Goal: Navigation & Orientation: Find specific page/section

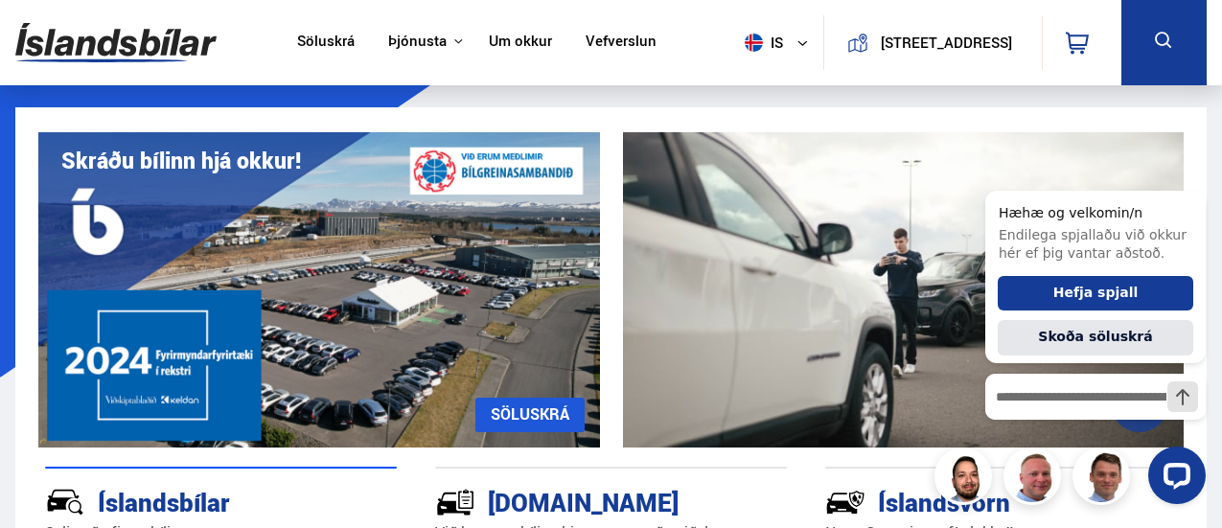
click at [329, 41] on link "Söluskrá" at bounding box center [325, 43] width 57 height 20
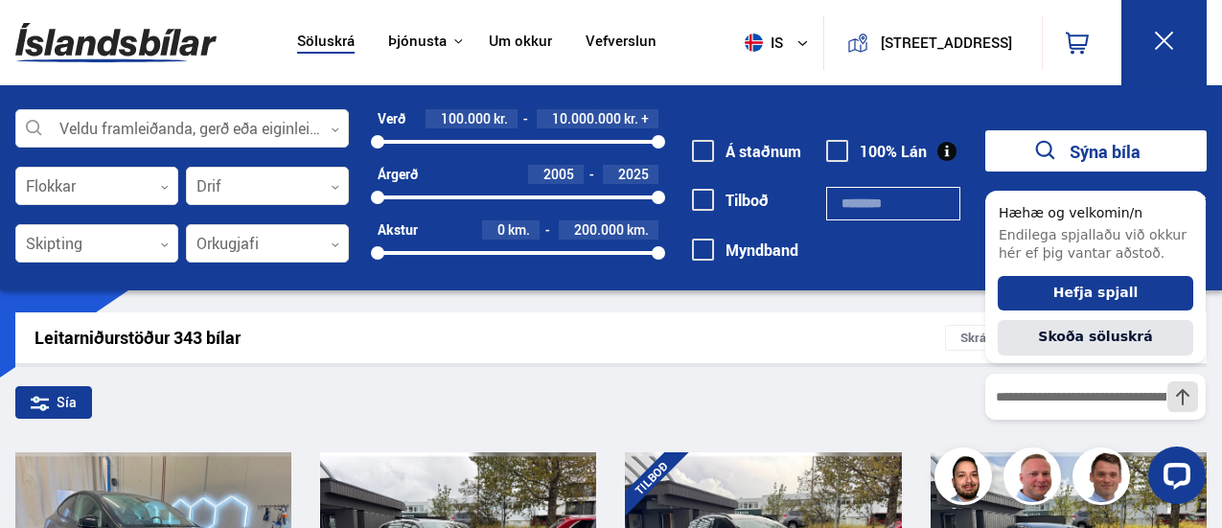
click at [506, 43] on link "Um okkur" at bounding box center [520, 43] width 63 height 20
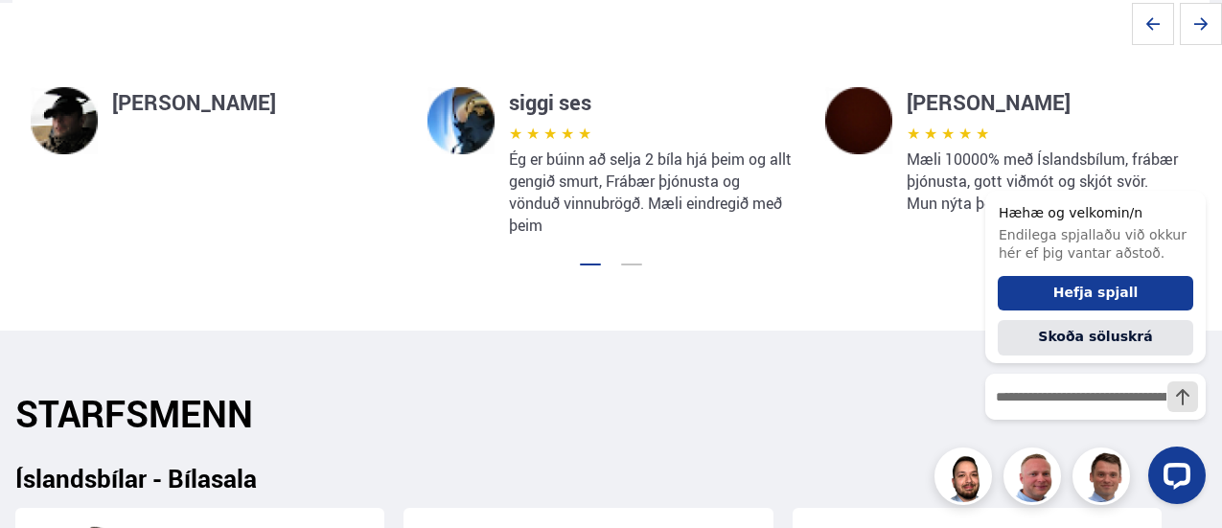
scroll to position [2012, 0]
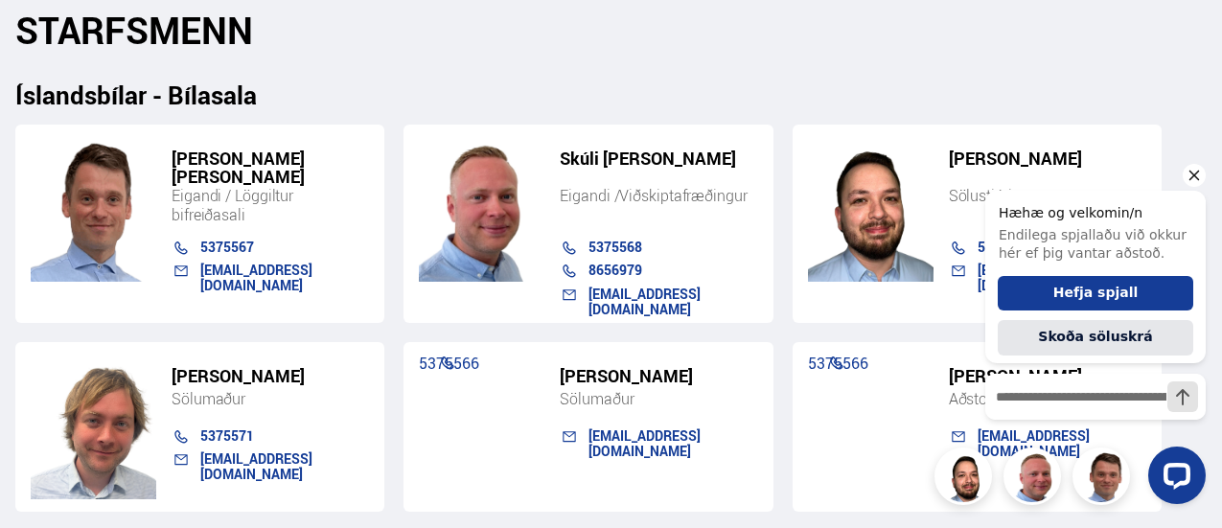
click at [1198, 173] on icon "Hide greeting" at bounding box center [1193, 175] width 23 height 23
